Goal: Check status: Check status

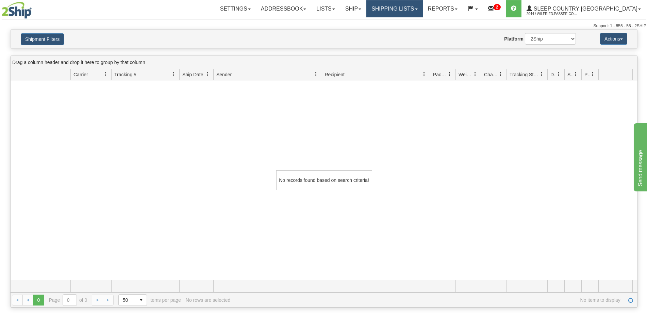
drag, startPoint x: 426, startPoint y: 7, endPoint x: 413, endPoint y: 32, distance: 27.7
click at [423, 8] on link "Shipping lists" at bounding box center [395, 8] width 56 height 17
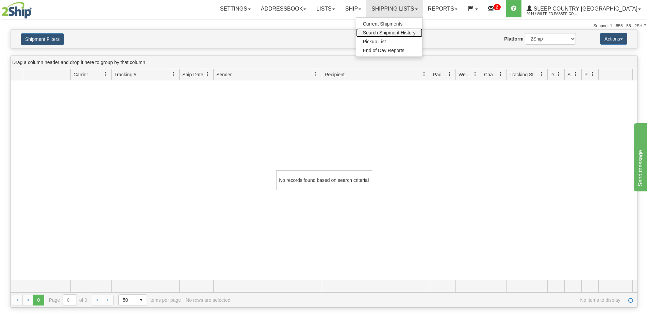
click at [416, 32] on span "Search Shipment History" at bounding box center [389, 32] width 53 height 5
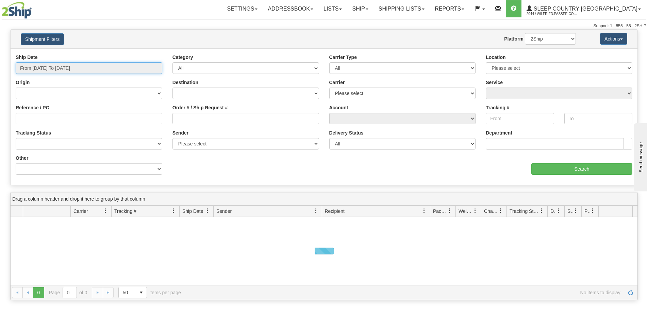
click at [81, 67] on input "From [DATE] To [DATE]" at bounding box center [89, 68] width 147 height 12
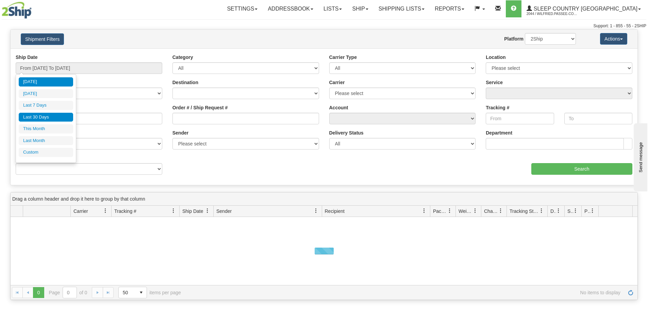
click at [62, 118] on li "Last 30 Days" at bounding box center [46, 117] width 54 height 9
type input "From [DATE] To [DATE]"
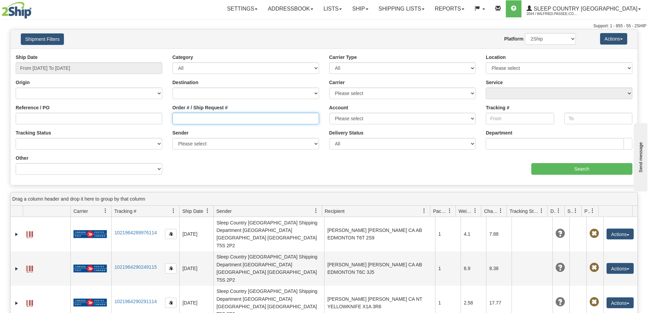
click at [192, 118] on input "Order # / Ship Request #" at bounding box center [246, 119] width 147 height 12
paste input "9000I036105"
type input "9000I036105"
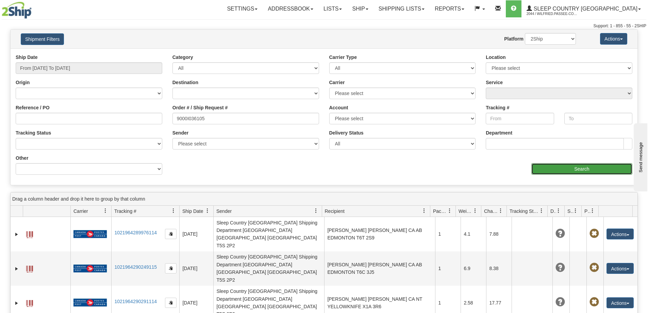
click at [569, 168] on input "Search" at bounding box center [582, 169] width 101 height 12
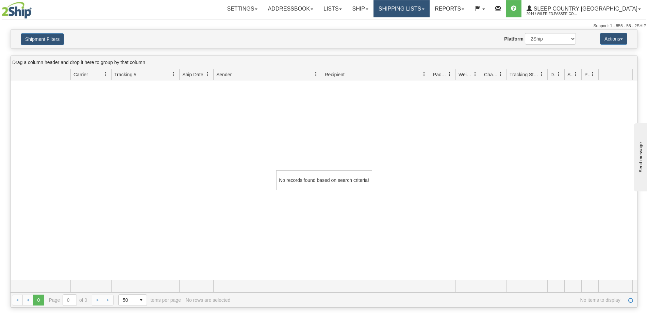
click at [417, 8] on link "Shipping lists" at bounding box center [402, 8] width 56 height 17
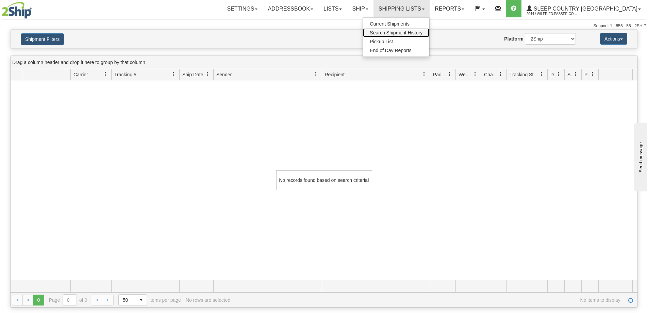
drag, startPoint x: 426, startPoint y: 33, endPoint x: 410, endPoint y: 38, distance: 16.4
click at [423, 33] on span "Search Shipment History" at bounding box center [396, 32] width 53 height 5
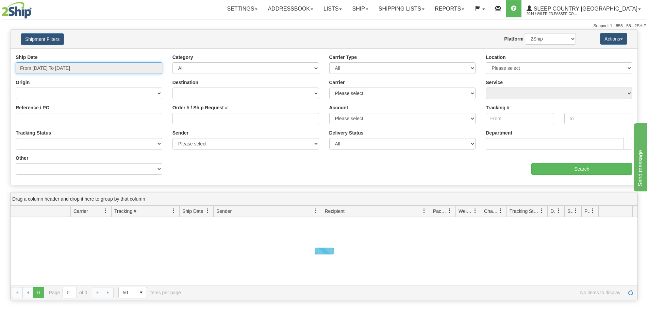
click at [65, 67] on input "From 09/03/2025 To 09/04/2025" at bounding box center [89, 68] width 147 height 12
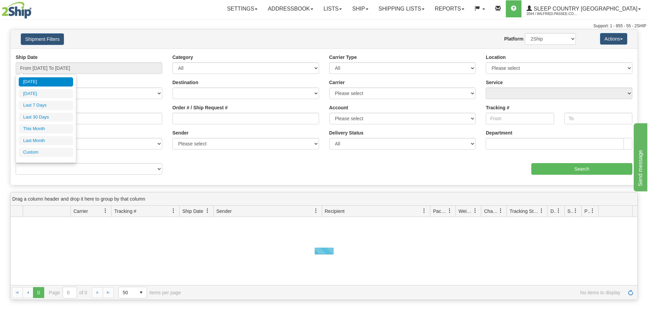
drag, startPoint x: 62, startPoint y: 118, endPoint x: 71, endPoint y: 122, distance: 10.4
click at [61, 118] on li "Last 30 Days" at bounding box center [46, 117] width 54 height 9
type input "From [DATE] To [DATE]"
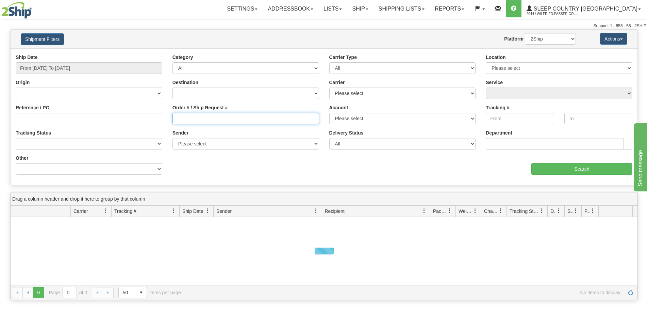
click at [199, 118] on input "Order # / Ship Request #" at bounding box center [246, 119] width 147 height 12
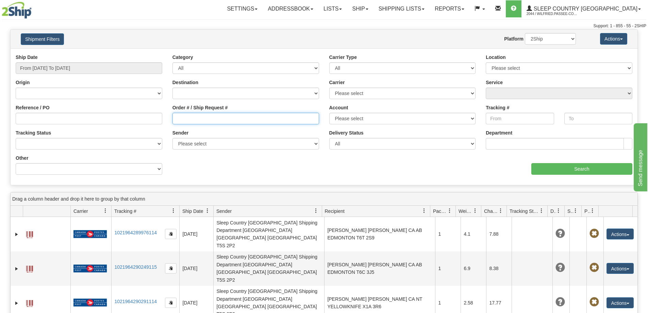
paste input "9002I038789"
type input "9002I038789"
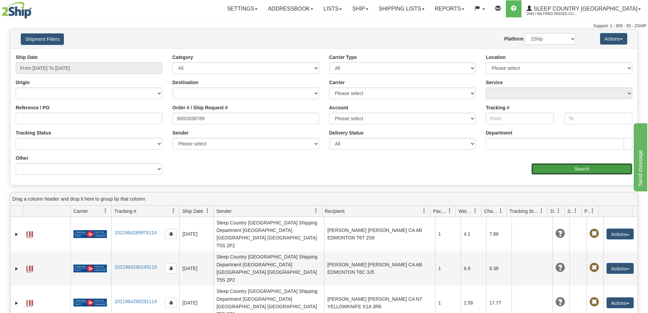
click at [548, 169] on input "Search" at bounding box center [582, 169] width 101 height 12
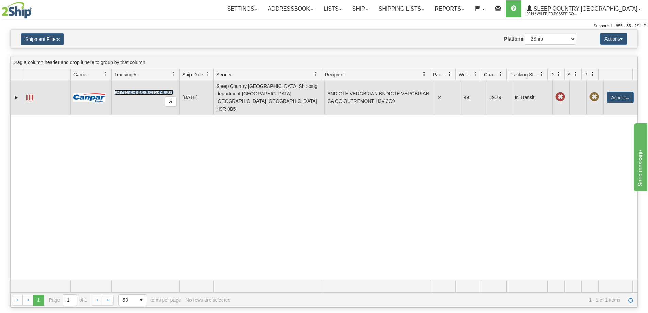
click at [148, 89] on link "D421585430000013496001" at bounding box center [143, 91] width 59 height 5
